Goal: Transaction & Acquisition: Purchase product/service

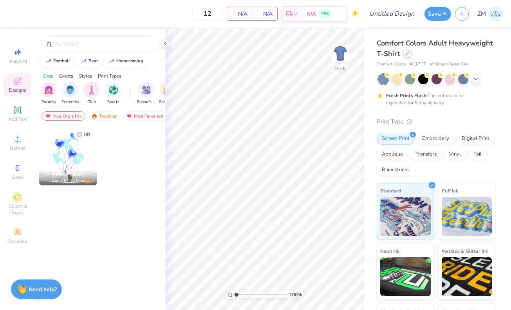
click at [408, 54] on icon at bounding box center [408, 53] width 4 height 4
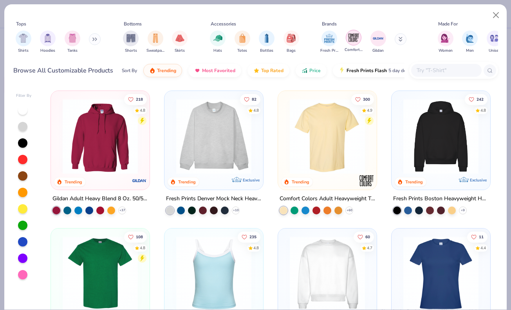
click at [352, 42] on img "filter for Comfort Colors" at bounding box center [354, 38] width 12 height 12
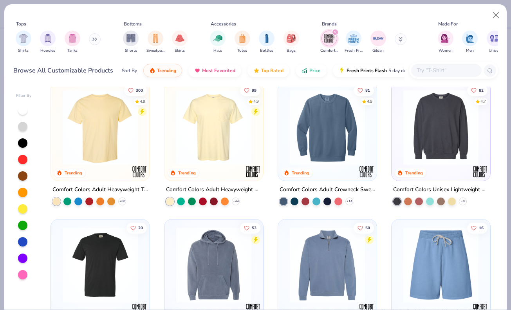
scroll to position [11, 0]
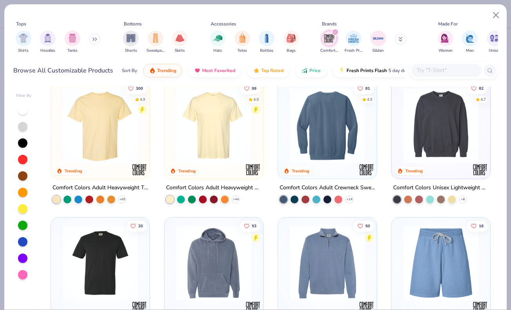
click at [430, 136] on img at bounding box center [441, 125] width 83 height 75
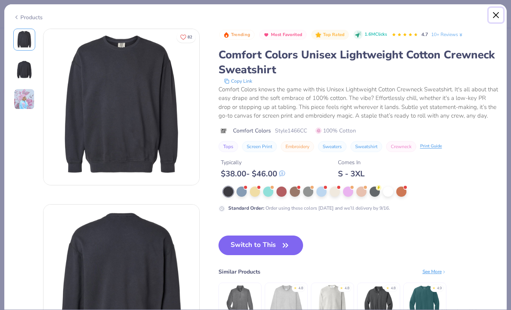
click at [496, 18] on button "Close" at bounding box center [496, 15] width 15 height 15
